Goal: Information Seeking & Learning: Learn about a topic

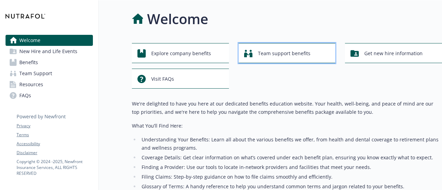
click at [269, 53] on span "Team support benefits" at bounding box center [284, 53] width 52 height 13
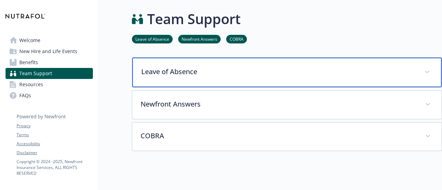
click at [188, 67] on p "Leave of Absence" at bounding box center [278, 72] width 275 height 10
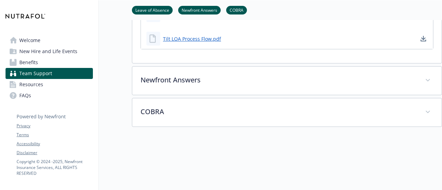
scroll to position [225, 0]
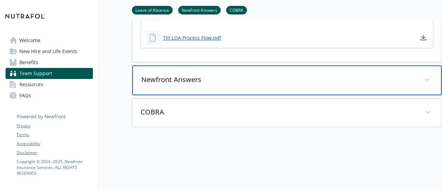
click at [175, 81] on p "Newfront Answers" at bounding box center [278, 80] width 275 height 10
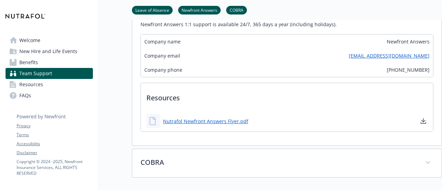
scroll to position [381, 0]
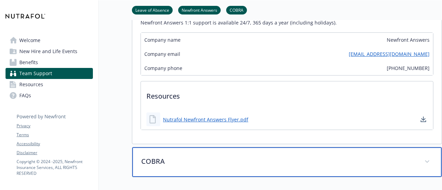
click at [158, 157] on p "COBRA" at bounding box center [278, 161] width 275 height 10
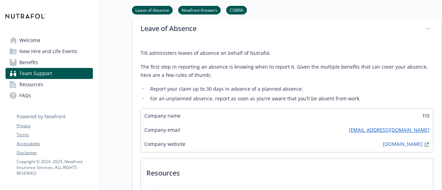
scroll to position [32, 0]
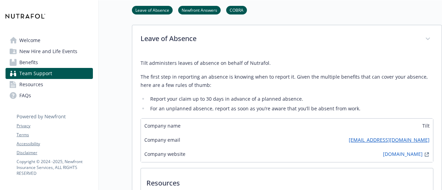
click at [39, 52] on span "New Hire and Life Events" at bounding box center [48, 51] width 58 height 11
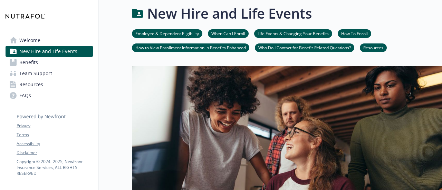
scroll to position [32, 0]
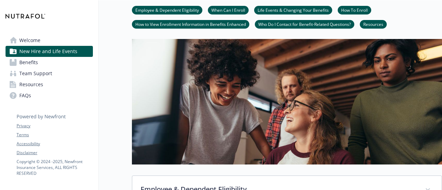
click at [27, 60] on span "Benefits" at bounding box center [28, 62] width 19 height 11
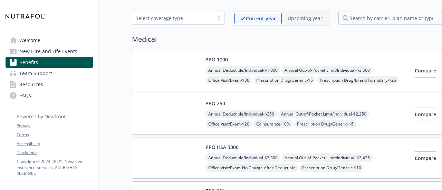
scroll to position [22, 0]
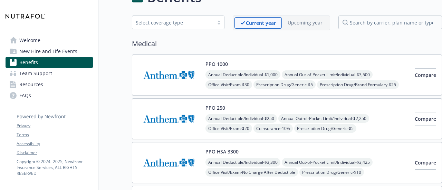
click at [183, 76] on img at bounding box center [169, 74] width 62 height 29
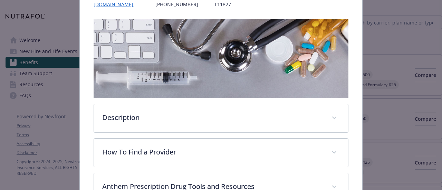
scroll to position [98, 0]
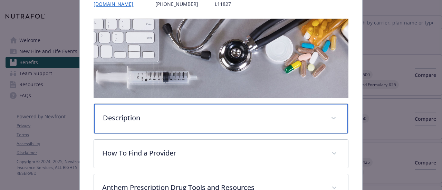
click at [144, 107] on div "Description" at bounding box center [221, 119] width 254 height 30
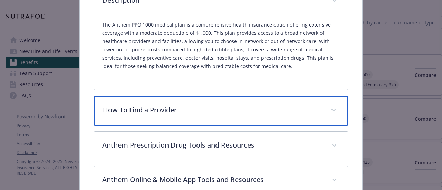
click at [144, 107] on p "How To Find a Provider" at bounding box center [212, 110] width 219 height 10
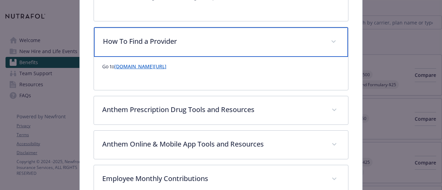
scroll to position [284, 0]
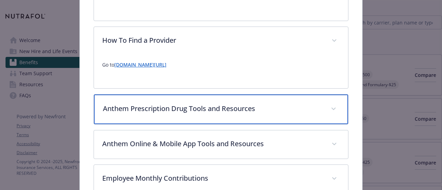
click at [144, 107] on p "Anthem Prescription Drug Tools and Resources" at bounding box center [212, 109] width 219 height 10
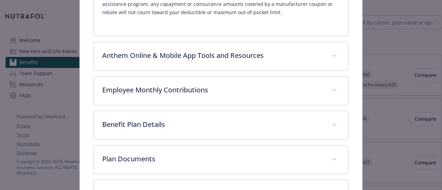
scroll to position [701, 0]
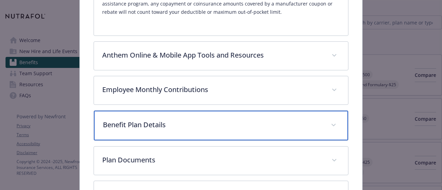
click at [138, 120] on p "Benefit Plan Details" at bounding box center [212, 125] width 219 height 10
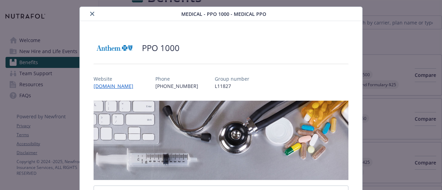
scroll to position [0, 0]
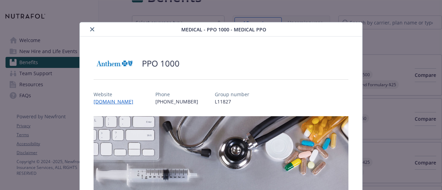
click at [90, 30] on icon "close" at bounding box center [92, 29] width 4 height 4
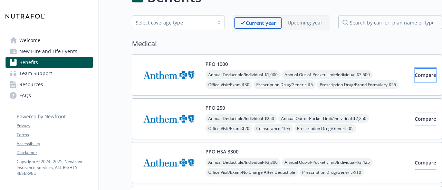
click at [415, 73] on span "Compare" at bounding box center [425, 75] width 21 height 7
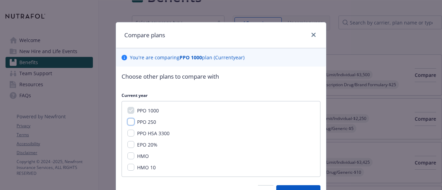
click at [130, 120] on input "PPO 250" at bounding box center [130, 121] width 7 height 7
checkbox input "true"
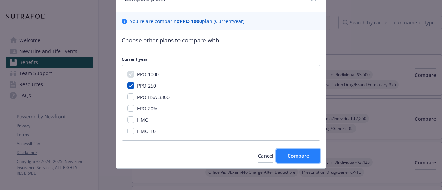
click at [291, 156] on span "Compare" at bounding box center [298, 156] width 21 height 7
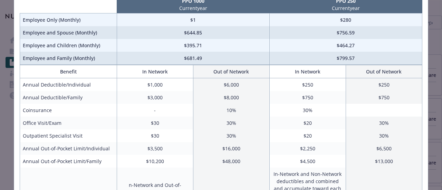
scroll to position [58, 0]
click at [159, 83] on td "$1,000" at bounding box center [155, 84] width 76 height 13
drag, startPoint x: 61, startPoint y: 96, endPoint x: 164, endPoint y: 96, distance: 102.9
click at [164, 96] on tr "Annual Deductible/Family $3,000 $8,000 $750 $750" at bounding box center [221, 97] width 402 height 13
click at [296, 80] on td "$250" at bounding box center [307, 84] width 76 height 13
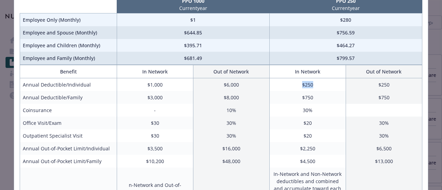
drag, startPoint x: 299, startPoint y: 84, endPoint x: 311, endPoint y: 87, distance: 13.1
click at [311, 87] on td "$250" at bounding box center [307, 84] width 76 height 13
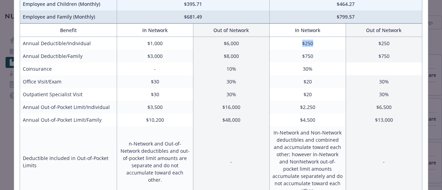
scroll to position [99, 0]
drag, startPoint x: 217, startPoint y: 118, endPoint x: 239, endPoint y: 121, distance: 22.0
click at [239, 121] on td "$48,000" at bounding box center [231, 120] width 76 height 13
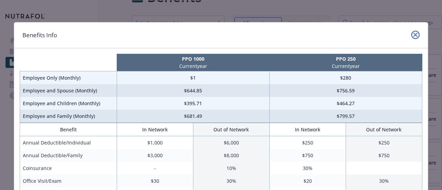
click at [411, 35] on link "close" at bounding box center [415, 35] width 8 height 8
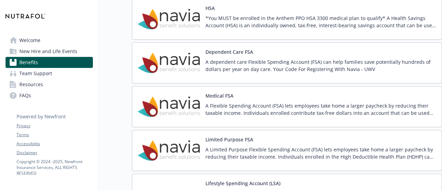
scroll to position [996, 5]
click at [216, 94] on div "Medical FSA A Flexible Spending Account (FSA) lets employees take home a larger…" at bounding box center [320, 106] width 231 height 29
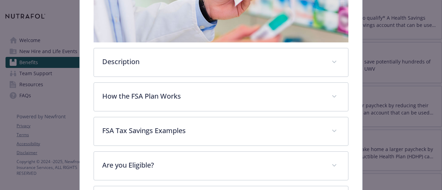
scroll to position [165, 0]
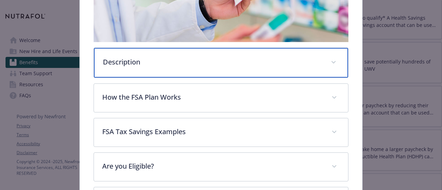
click at [113, 57] on p "Description" at bounding box center [212, 62] width 219 height 10
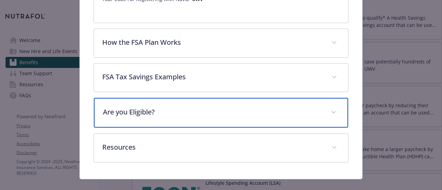
scroll to position [289, 0]
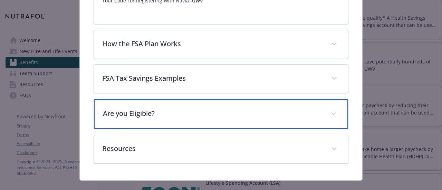
click at [134, 108] on p "Are you Eligible?" at bounding box center [212, 113] width 219 height 10
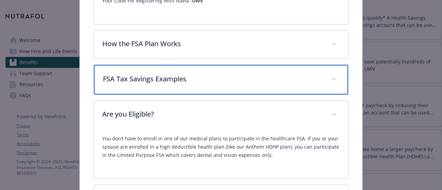
click at [133, 78] on div "FSA Tax Savings Examples" at bounding box center [221, 80] width 254 height 30
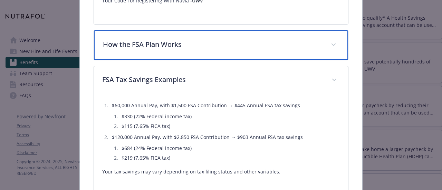
click at [138, 39] on p "How the FSA Plan Works" at bounding box center [212, 44] width 219 height 10
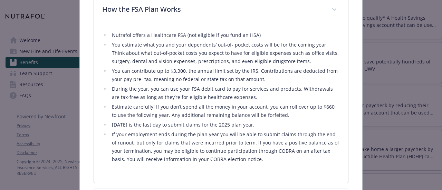
scroll to position [323, 0]
drag, startPoint x: 315, startPoint y: 98, endPoint x: 327, endPoint y: 98, distance: 12.1
click at [156, 109] on li "Estimate carefully! If you don’t spend all the money in your account, you can r…" at bounding box center [225, 112] width 230 height 17
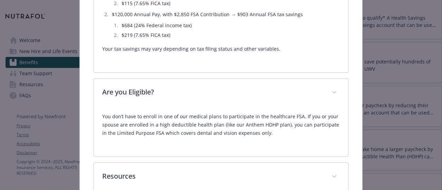
scroll to position [599, 0]
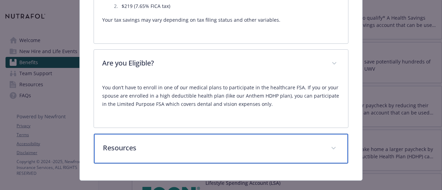
click at [109, 143] on p "Resources" at bounding box center [212, 148] width 219 height 10
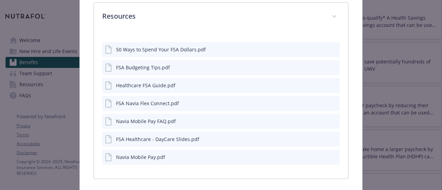
scroll to position [729, 0]
click at [137, 47] on div "50 Ways to Spend Your FSA Dollars.pdf" at bounding box center [161, 50] width 90 height 7
click at [331, 47] on icon "preview file" at bounding box center [333, 49] width 6 height 5
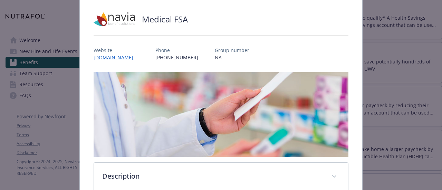
scroll to position [0, 0]
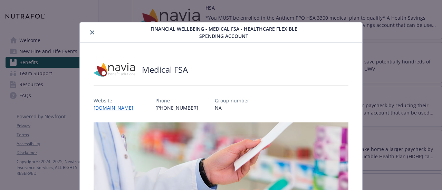
click at [91, 31] on icon "close" at bounding box center [92, 32] width 4 height 4
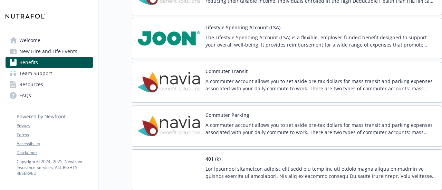
scroll to position [1152, 5]
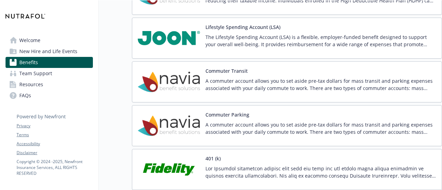
click at [205, 33] on p "The Lifestyle Spending Account (LSA) is a flexible, employer-funded benefit des…" at bounding box center [320, 40] width 231 height 14
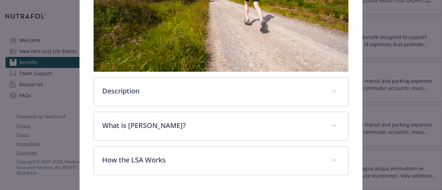
scroll to position [221, 0]
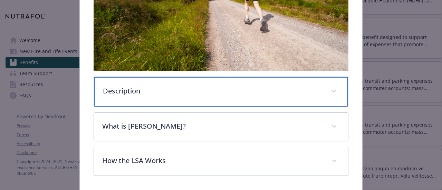
click at [132, 82] on div "Description" at bounding box center [221, 92] width 254 height 30
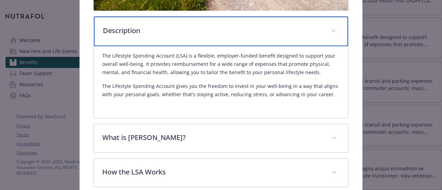
scroll to position [285, 0]
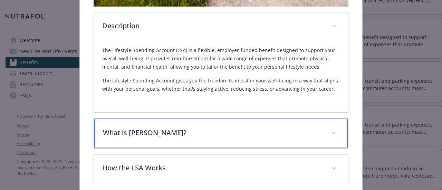
click at [135, 130] on p "What is [PERSON_NAME]?" at bounding box center [212, 133] width 219 height 10
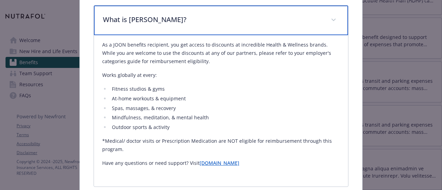
scroll to position [399, 0]
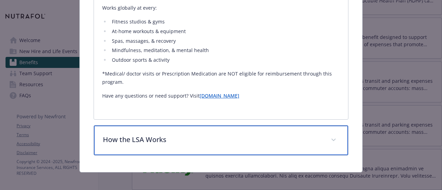
click at [135, 130] on div "How the LSA Works" at bounding box center [221, 141] width 254 height 30
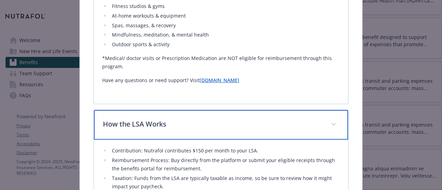
scroll to position [478, 0]
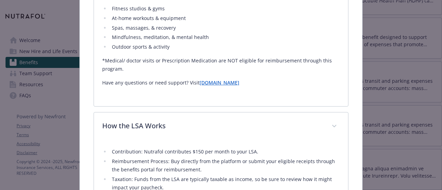
click at [220, 30] on ul "Fitness studios & gyms At-home workouts & equipment Spas, massages, & recovery …" at bounding box center [220, 27] width 237 height 47
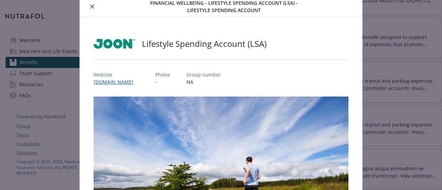
scroll to position [0, 0]
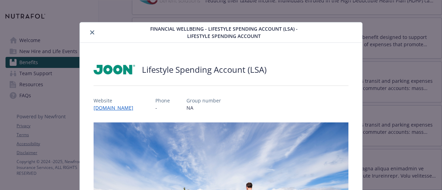
click at [91, 33] on icon "close" at bounding box center [92, 32] width 4 height 4
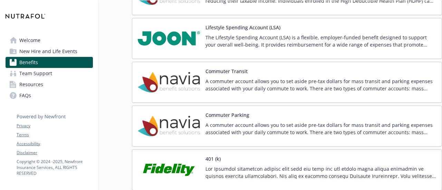
scroll to position [1151, 5]
click at [159, 45] on img at bounding box center [169, 38] width 62 height 29
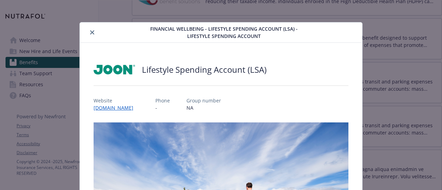
scroll to position [21, 0]
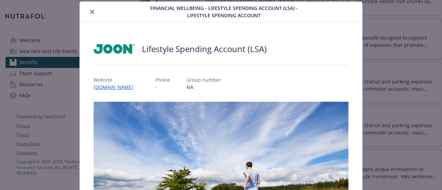
click at [91, 10] on icon "close" at bounding box center [92, 12] width 4 height 4
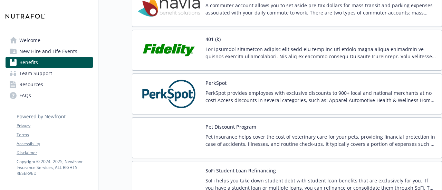
scroll to position [1311, 5]
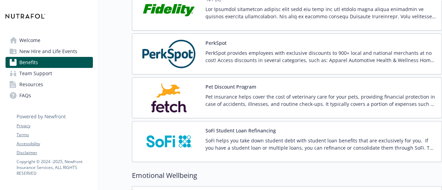
click at [146, 40] on img at bounding box center [169, 53] width 62 height 29
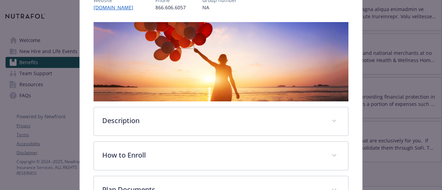
scroll to position [104, 0]
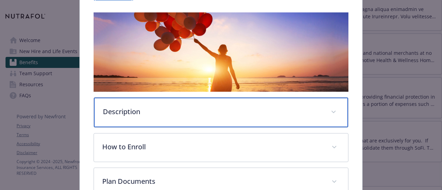
click at [116, 114] on p "Description" at bounding box center [212, 112] width 219 height 10
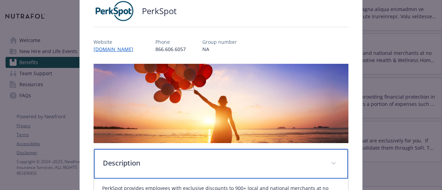
scroll to position [0, 0]
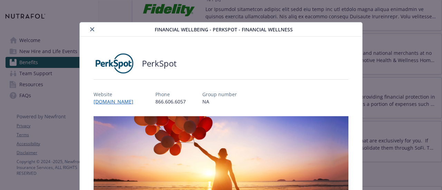
click at [90, 28] on icon "close" at bounding box center [92, 29] width 4 height 4
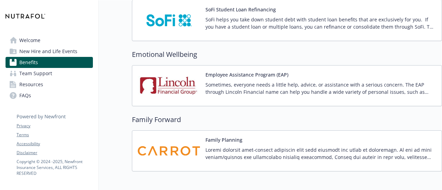
scroll to position [1433, 5]
click at [195, 79] on div "Employee Assistance Program (EAP) Sometimes, everyone needs a little help, advi…" at bounding box center [287, 85] width 298 height 29
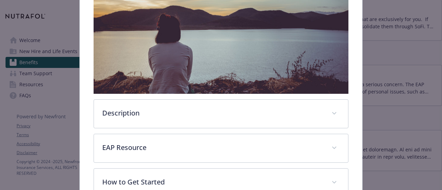
scroll to position [171, 0]
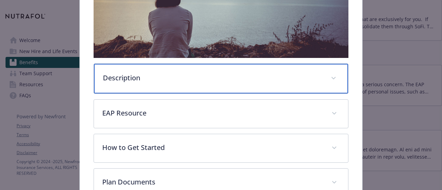
click at [140, 79] on p "Description" at bounding box center [212, 78] width 219 height 10
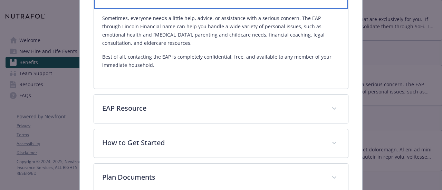
scroll to position [256, 0]
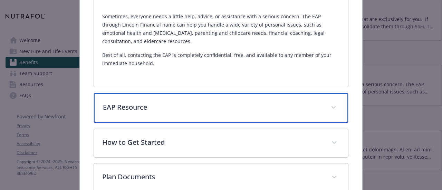
click at [124, 109] on p "EAP Resource" at bounding box center [212, 107] width 219 height 10
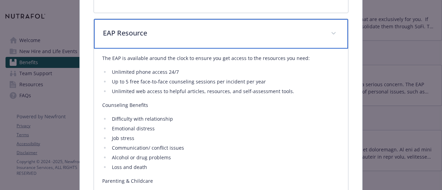
scroll to position [334, 0]
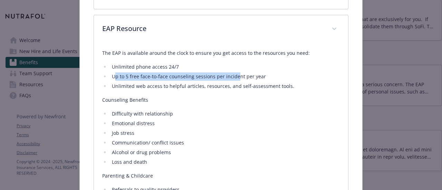
drag, startPoint x: 115, startPoint y: 75, endPoint x: 233, endPoint y: 74, distance: 118.7
click at [233, 74] on li "Up to 5 free face-to-face counseling sessions per incident per year" at bounding box center [225, 76] width 230 height 8
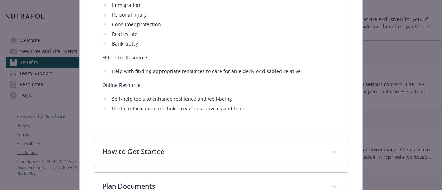
scroll to position [731, 0]
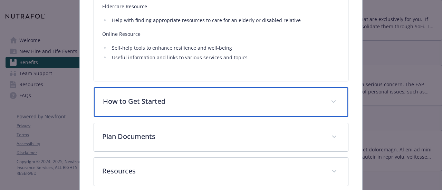
click at [112, 96] on p "How to Get Started" at bounding box center [212, 101] width 219 height 10
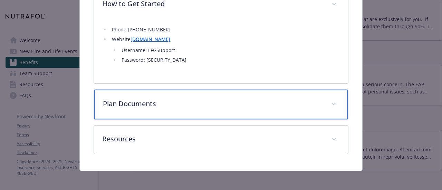
scroll to position [827, 0]
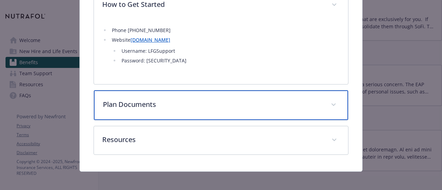
click at [119, 99] on p "Plan Documents" at bounding box center [212, 104] width 219 height 10
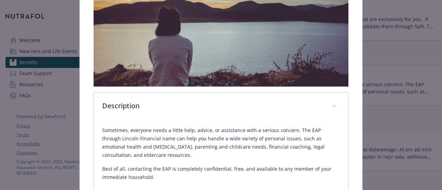
scroll to position [0, 0]
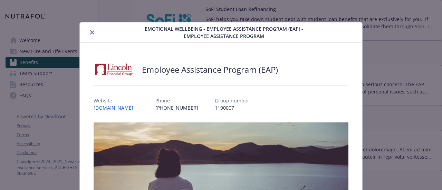
click at [89, 31] on button "close" at bounding box center [92, 32] width 8 height 8
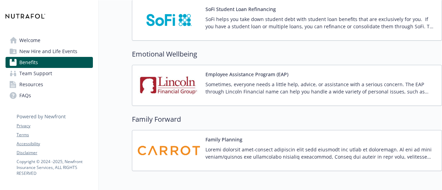
click at [152, 136] on img at bounding box center [169, 150] width 62 height 29
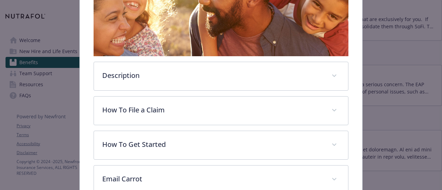
scroll to position [179, 0]
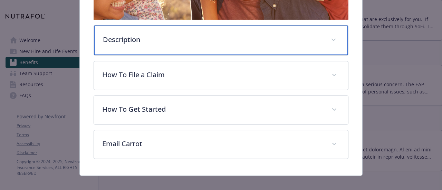
click at [117, 46] on div "Description" at bounding box center [221, 41] width 254 height 30
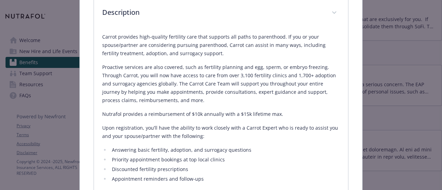
scroll to position [205, 0]
drag, startPoint x: 197, startPoint y: 113, endPoint x: 163, endPoint y: 113, distance: 34.5
click at [163, 113] on p "Nutrafol provides a reimbursement of $10k annually with a $15k lifetime max." at bounding box center [220, 115] width 237 height 8
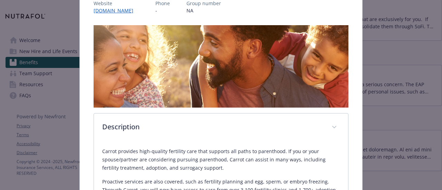
scroll to position [0, 0]
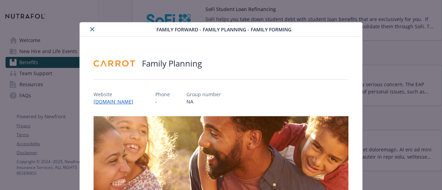
click at [93, 30] on icon "close" at bounding box center [92, 29] width 4 height 4
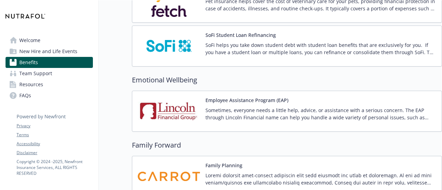
scroll to position [1407, 5]
click at [181, 41] on img at bounding box center [169, 46] width 62 height 29
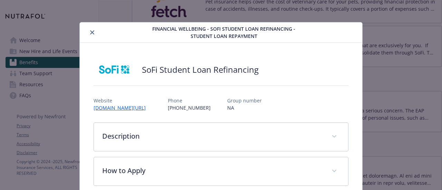
scroll to position [21, 0]
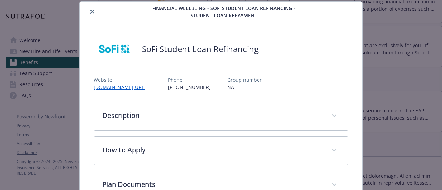
click at [88, 9] on button "close" at bounding box center [92, 12] width 8 height 8
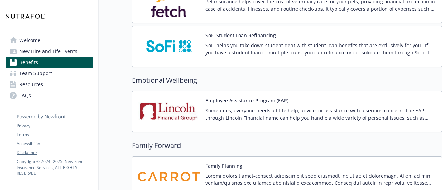
click at [160, 104] on img at bounding box center [169, 111] width 62 height 29
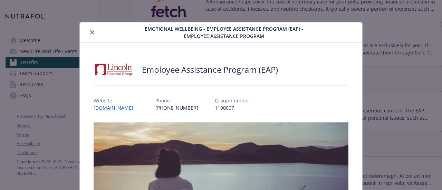
scroll to position [21, 0]
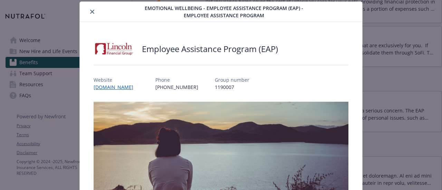
click at [91, 12] on icon "close" at bounding box center [92, 12] width 4 height 4
